Goal: Transaction & Acquisition: Purchase product/service

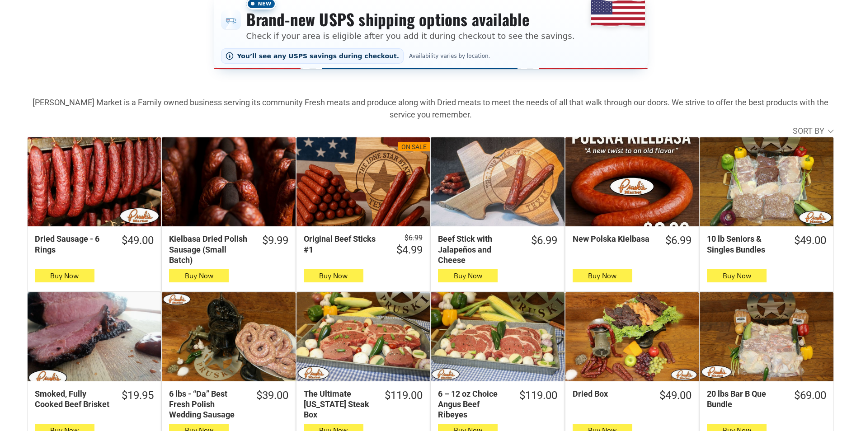
scroll to position [181, 0]
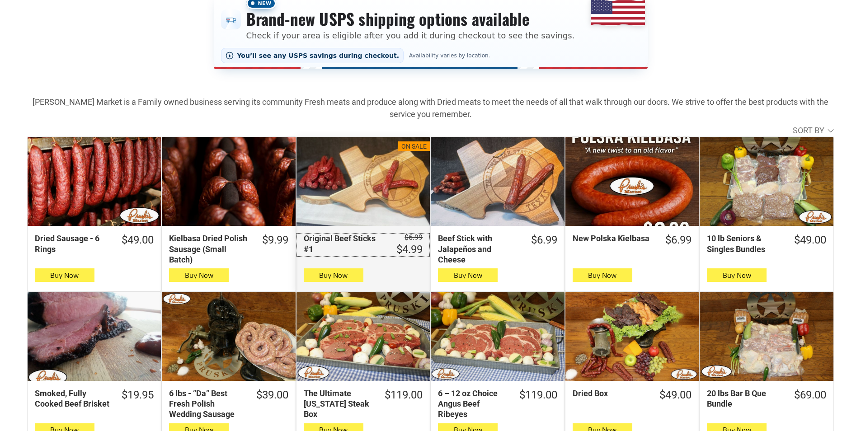
click at [407, 241] on s "$6.99" at bounding box center [414, 237] width 18 height 9
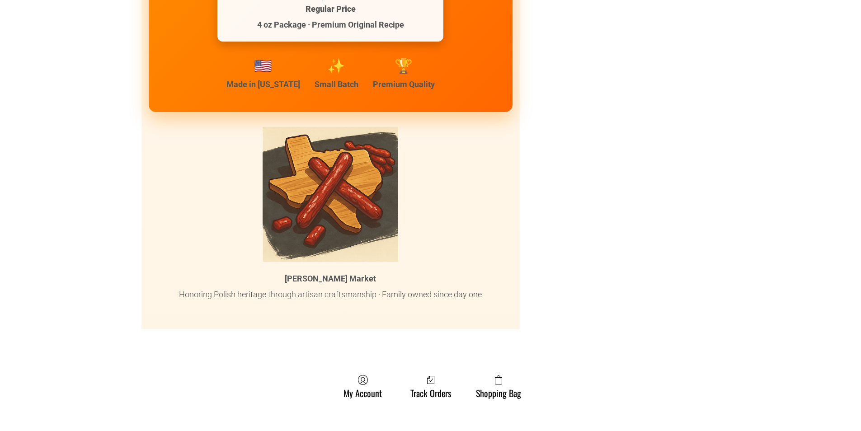
scroll to position [4384, 0]
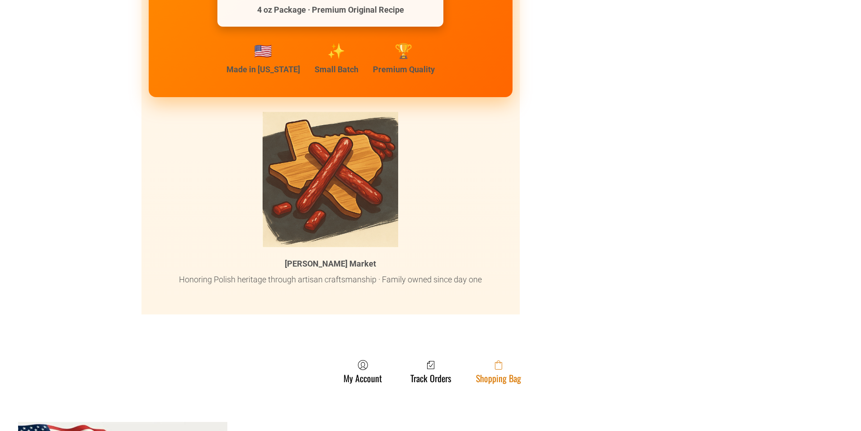
click at [498, 361] on icon at bounding box center [498, 365] width 7 height 9
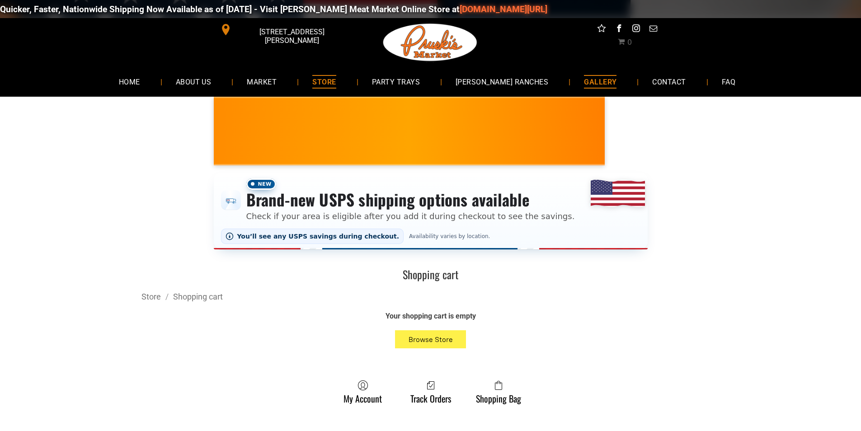
click at [570, 80] on link "GALLERY" at bounding box center [600, 82] width 60 height 24
